Goal: Entertainment & Leisure: Consume media (video, audio)

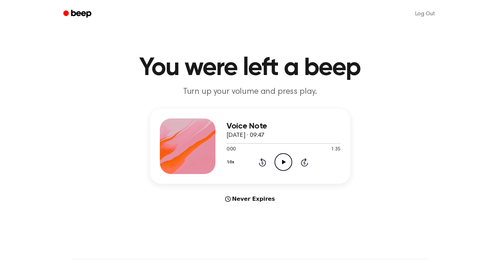
click at [279, 163] on icon "Play Audio" at bounding box center [283, 162] width 18 height 18
click at [284, 162] on icon at bounding box center [284, 162] width 4 height 5
click at [281, 164] on icon "Play Audio" at bounding box center [283, 162] width 18 height 18
click at [281, 164] on icon "Pause Audio" at bounding box center [283, 162] width 18 height 18
click at [281, 164] on icon "Play Audio" at bounding box center [283, 162] width 18 height 18
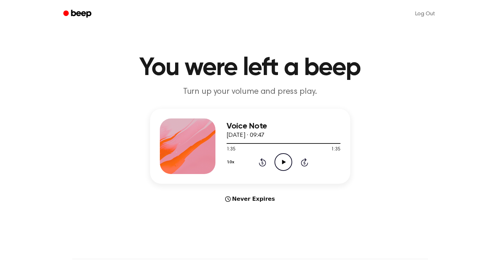
click at [281, 164] on icon "Play Audio" at bounding box center [283, 162] width 18 height 18
click at [295, 163] on div "1.0x Rewind 5 seconds Pause Audio Skip 5 seconds" at bounding box center [283, 162] width 114 height 18
click at [302, 164] on icon "Skip 5 seconds" at bounding box center [304, 162] width 8 height 9
click at [281, 164] on icon "Pause Audio" at bounding box center [283, 162] width 18 height 18
click at [274, 167] on icon "Play Audio" at bounding box center [283, 162] width 18 height 18
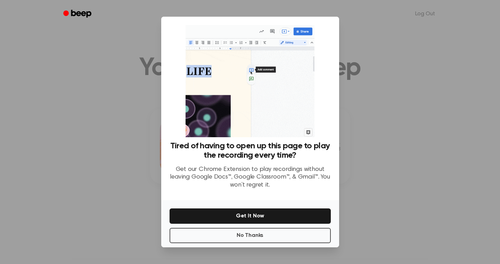
click at [326, 82] on div "Tired of having to open up this page to play the recording every time? Get our …" at bounding box center [249, 109] width 161 height 169
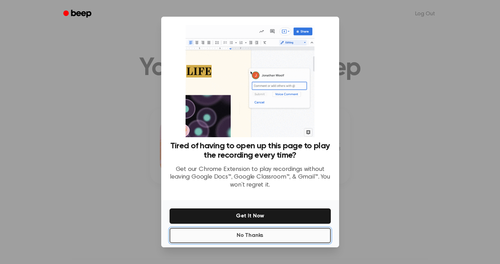
click at [256, 234] on button "No Thanks" at bounding box center [249, 235] width 161 height 15
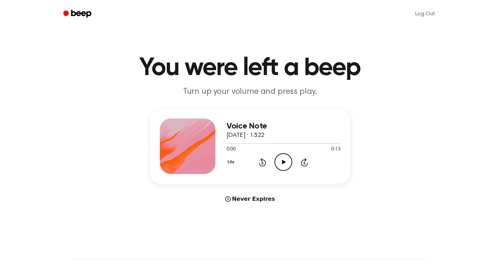
click at [283, 161] on icon at bounding box center [284, 162] width 4 height 5
click at [280, 159] on icon "Play Audio" at bounding box center [283, 162] width 18 height 18
click at [284, 164] on icon "Play Audio" at bounding box center [283, 162] width 18 height 18
click at [314, 146] on div "1:15 1:17" at bounding box center [283, 149] width 114 height 7
click at [313, 142] on div at bounding box center [283, 143] width 114 height 6
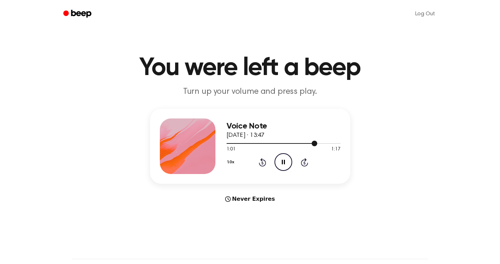
click at [303, 142] on div at bounding box center [283, 143] width 114 height 6
click at [263, 164] on icon "Rewind 5 seconds" at bounding box center [262, 162] width 8 height 9
click at [280, 156] on icon "Play Audio" at bounding box center [283, 162] width 18 height 18
drag, startPoint x: 265, startPoint y: 145, endPoint x: 206, endPoint y: 143, distance: 59.1
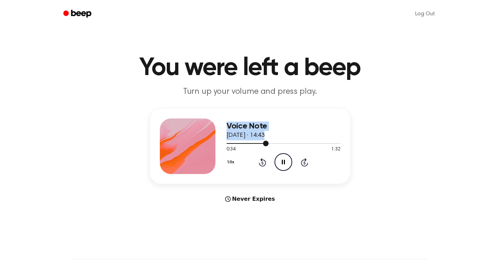
click at [206, 143] on div "Voice Note [DATE] · 14:43 0:34 1:32 Your browser does not support the [object O…" at bounding box center [250, 146] width 200 height 75
click at [316, 112] on div "Voice Note [DATE] · 14:43 0:36 1:32 Your browser does not support the [object O…" at bounding box center [250, 146] width 200 height 75
drag, startPoint x: 272, startPoint y: 142, endPoint x: 236, endPoint y: 142, distance: 35.4
click at [236, 142] on div at bounding box center [283, 143] width 114 height 6
click at [228, 142] on div at bounding box center [283, 143] width 114 height 6
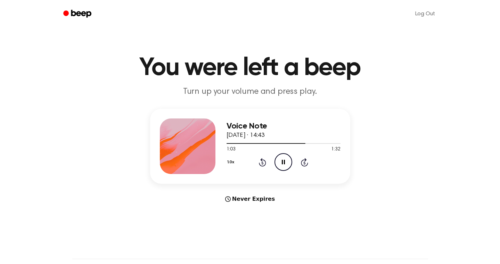
click at [263, 161] on icon "Rewind 5 seconds" at bounding box center [262, 162] width 8 height 9
click at [283, 162] on icon "Pause Audio" at bounding box center [283, 162] width 18 height 18
click at [283, 162] on icon at bounding box center [284, 162] width 4 height 5
